Goal: Find specific page/section: Find specific page/section

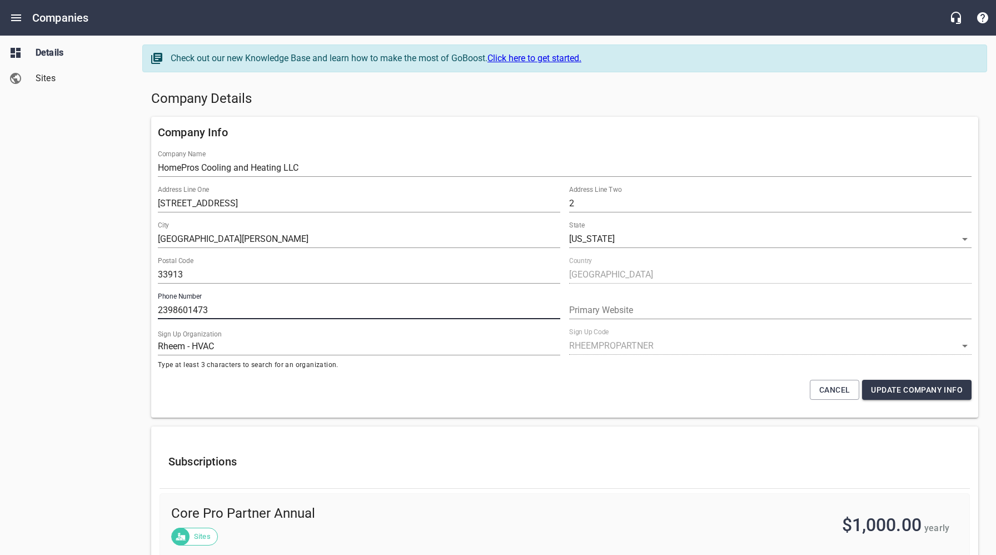
select select "[US_STATE]"
select select "62"
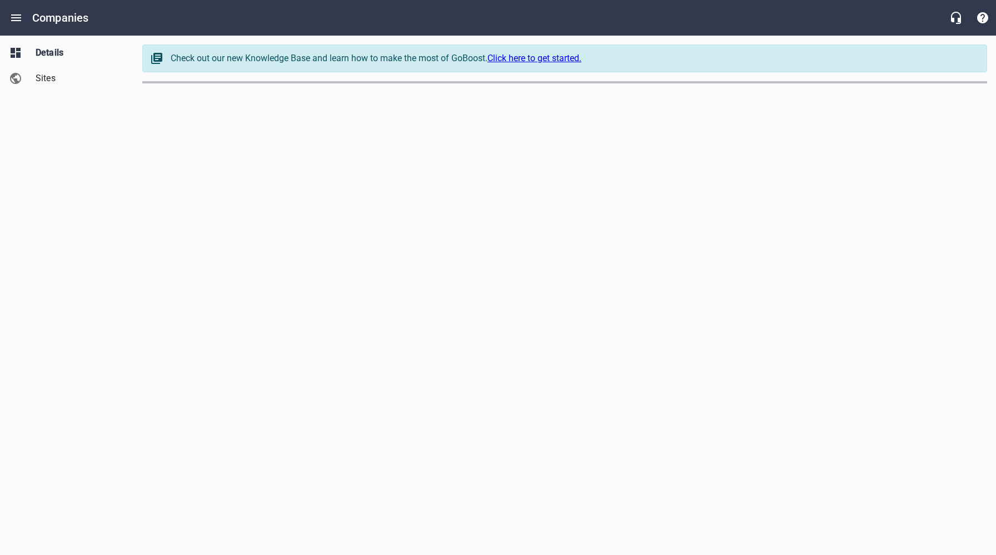
select select "[US_STATE]"
select select "62"
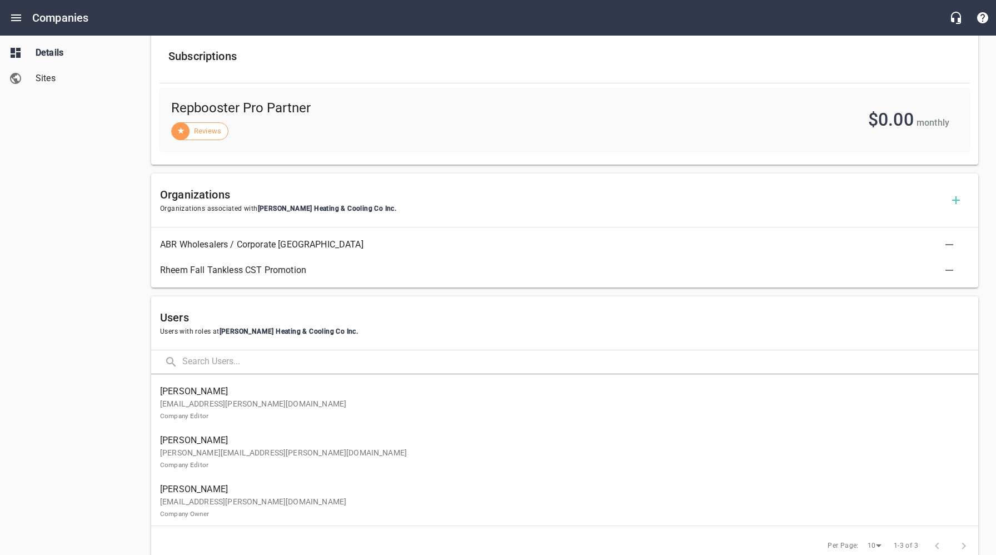
scroll to position [410, 0]
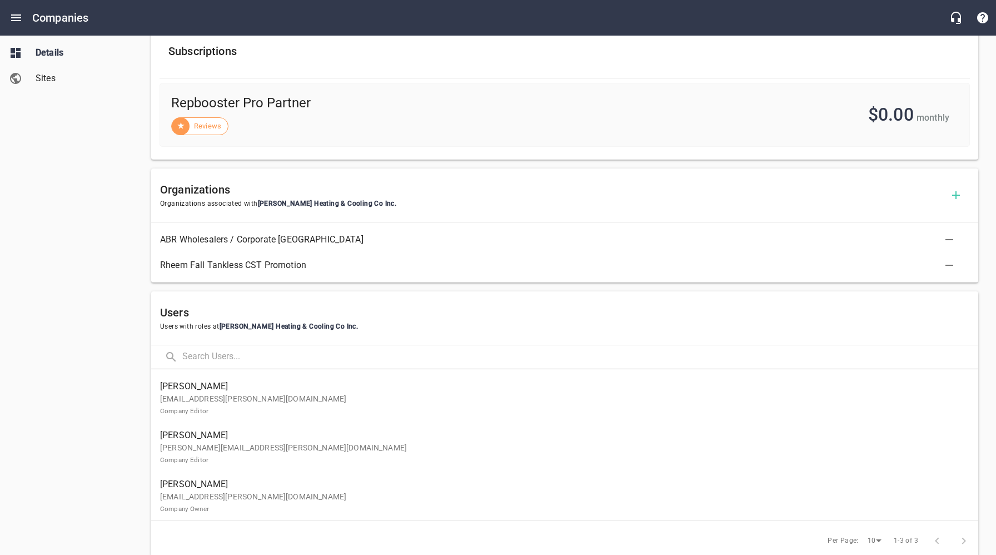
click at [280, 497] on p "[EMAIL_ADDRESS][PERSON_NAME][DOMAIN_NAME] Company Owner" at bounding box center [560, 502] width 801 height 23
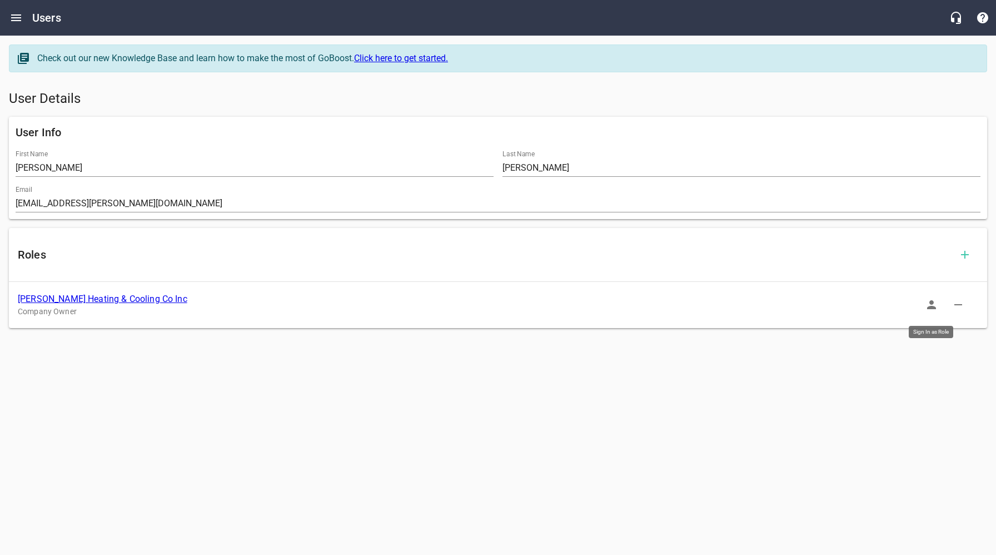
click at [931, 302] on icon "button" at bounding box center [931, 304] width 9 height 9
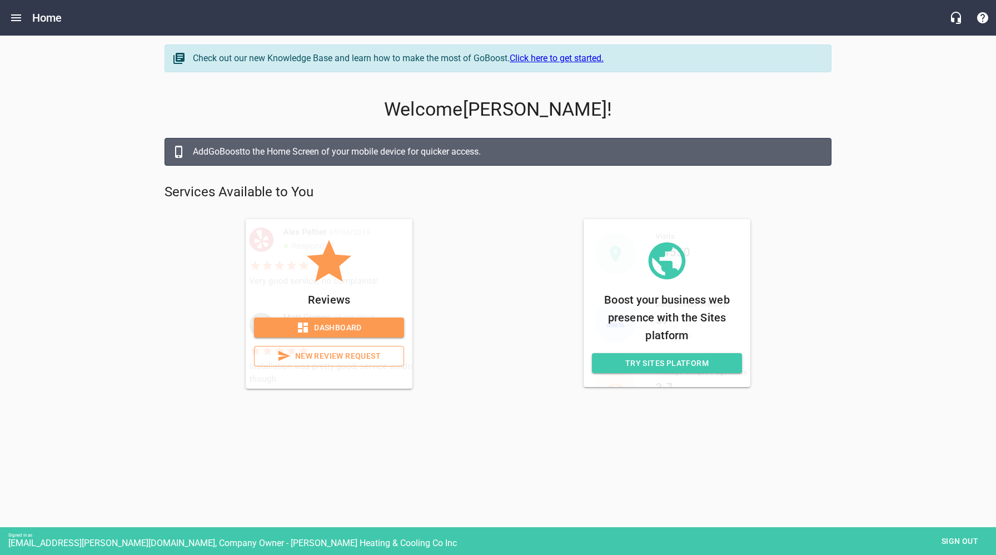
click at [351, 326] on span "Dashboard" at bounding box center [329, 328] width 132 height 14
